Goal: Task Accomplishment & Management: Complete application form

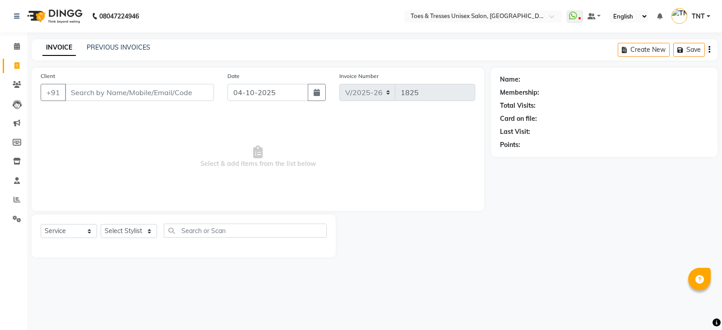
select select "3950"
select select "service"
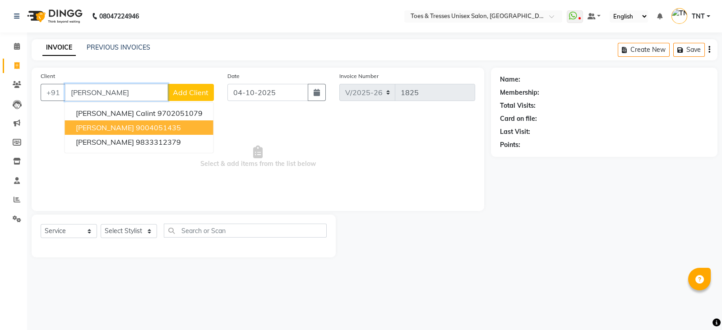
click at [117, 129] on span "[PERSON_NAME]" at bounding box center [105, 127] width 58 height 9
type input "9004051435"
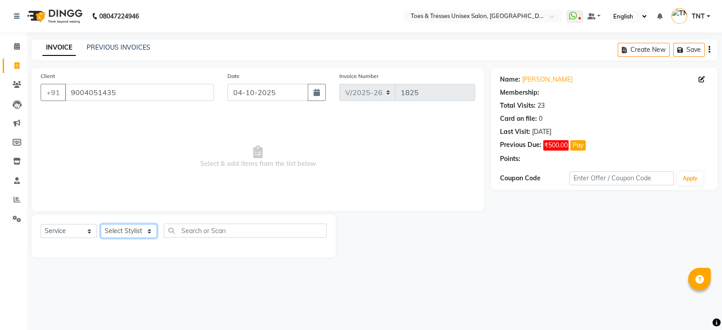
click at [122, 236] on select "Select Stylist [PERSON_NAME] [PERSON_NAME] [PERSON_NAME] [PERSON_NAME] Nisha Pa…" at bounding box center [129, 231] width 56 height 14
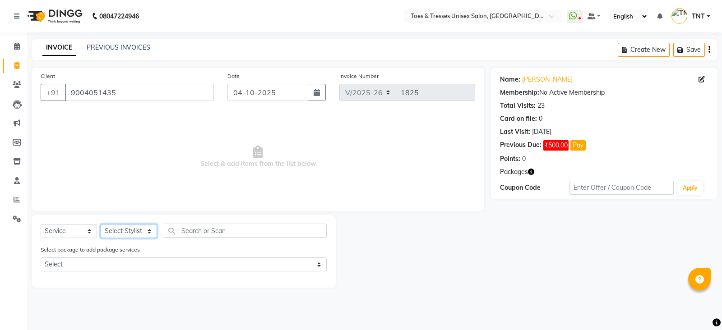
select select "19967"
click at [101, 225] on select "Select Stylist [PERSON_NAME] [PERSON_NAME] [PERSON_NAME] [PERSON_NAME] Nisha Pa…" at bounding box center [129, 231] width 56 height 14
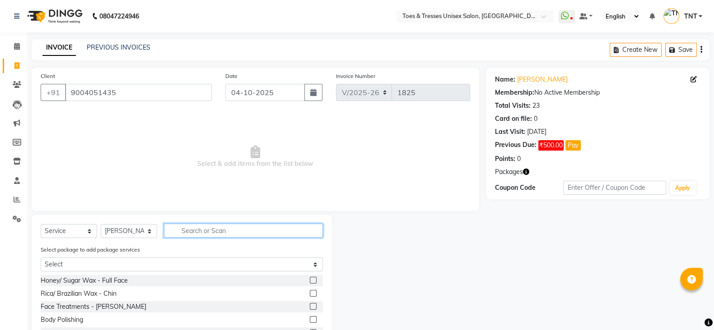
click at [210, 232] on input "text" at bounding box center [243, 231] width 159 height 14
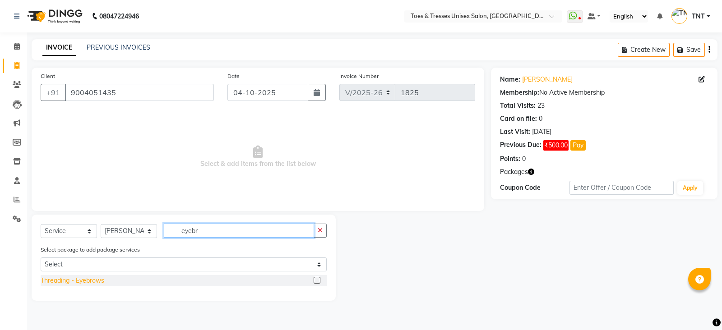
type input "eyebr"
click at [88, 285] on div "Threading - Eyebrows" at bounding box center [73, 280] width 64 height 9
checkbox input "false"
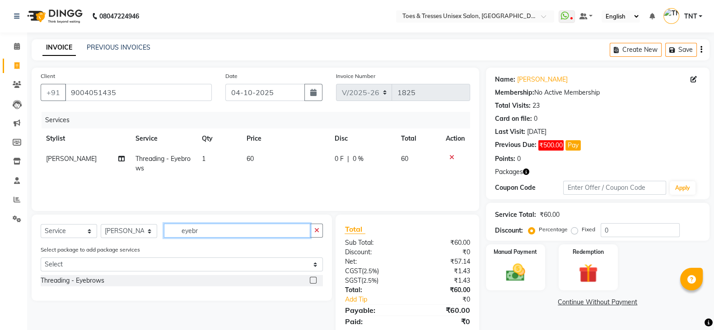
click at [207, 231] on input "eyebr" at bounding box center [237, 231] width 146 height 14
type input "upperl"
click at [86, 276] on div "Threading - Upperlips" at bounding box center [182, 280] width 282 height 11
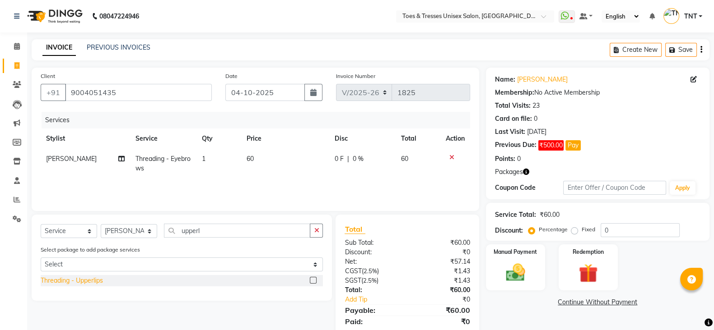
click at [85, 282] on div "Threading - Upperlips" at bounding box center [72, 280] width 62 height 9
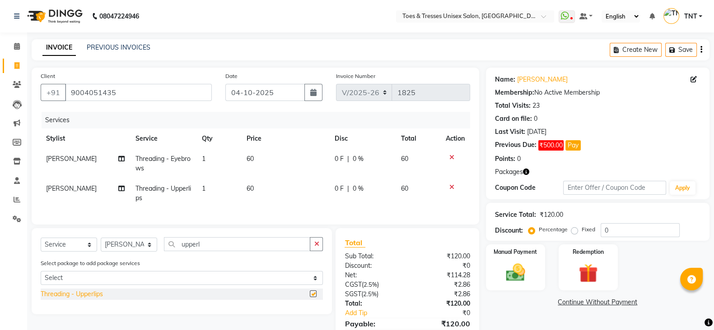
checkbox input "false"
click at [232, 251] on input "upperl" at bounding box center [237, 244] width 146 height 14
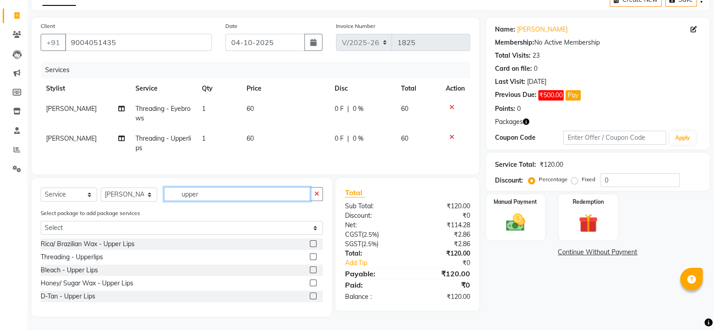
scroll to position [60, 0]
type input "upper"
click at [126, 240] on div "Rica/ Brazilian Wax - Upper Lips" at bounding box center [88, 244] width 94 height 9
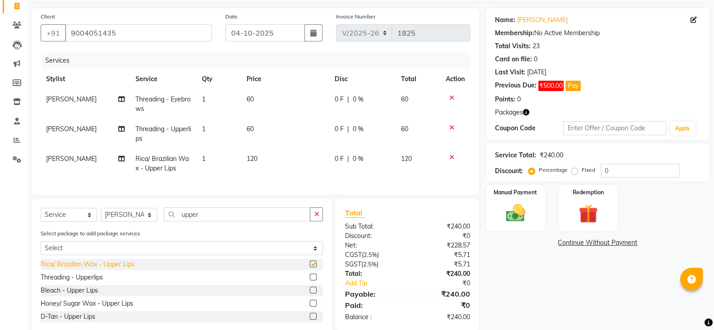
checkbox input "false"
click at [447, 127] on div at bounding box center [454, 128] width 19 height 6
click at [450, 126] on icon at bounding box center [451, 128] width 5 height 6
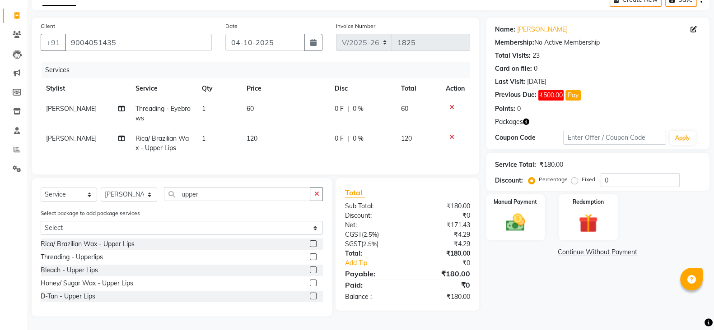
scroll to position [0, 0]
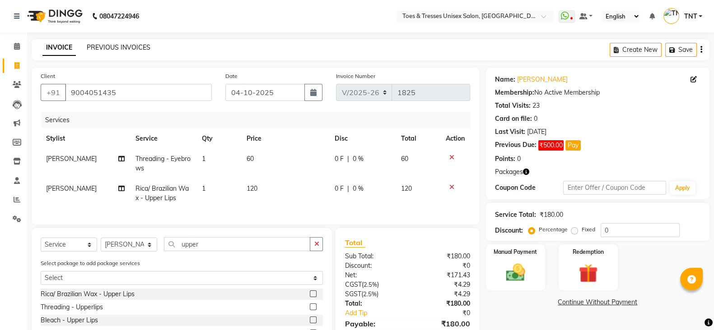
click at [127, 49] on link "PREVIOUS INVOICES" at bounding box center [119, 47] width 64 height 8
